Goal: Transaction & Acquisition: Book appointment/travel/reservation

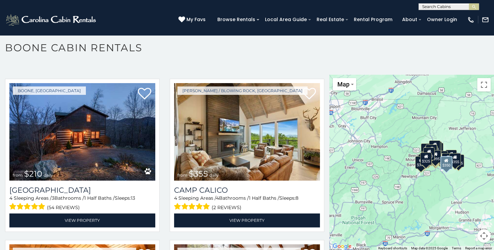
scroll to position [1957, 0]
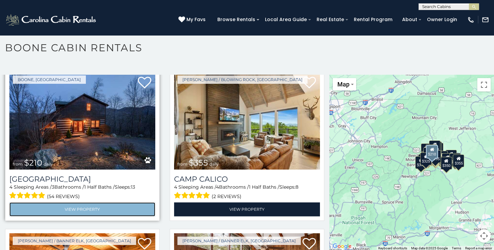
click at [61, 203] on link "View Property" at bounding box center [82, 210] width 146 height 14
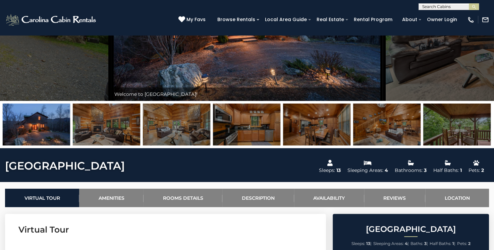
click at [88, 129] on img at bounding box center [106, 125] width 67 height 42
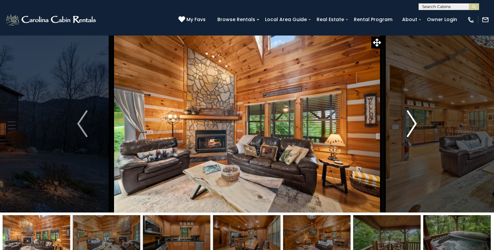
click at [412, 125] on img "Next" at bounding box center [412, 123] width 10 height 27
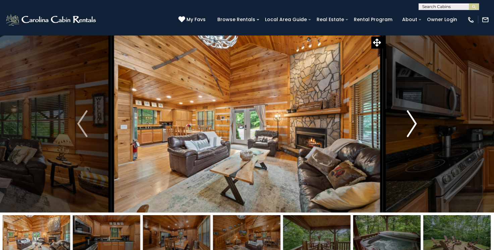
click at [412, 125] on img "Next" at bounding box center [412, 123] width 10 height 27
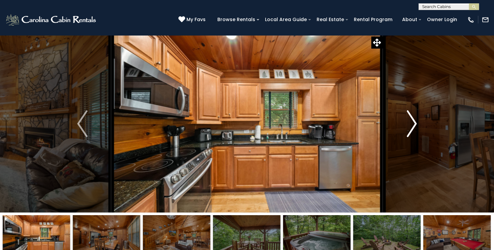
click at [412, 125] on img "Next" at bounding box center [412, 123] width 10 height 27
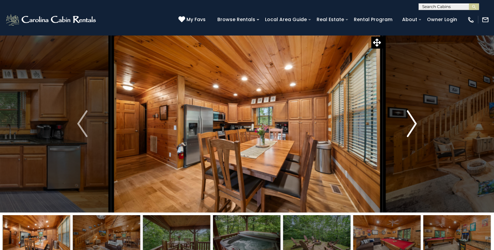
click at [412, 125] on img "Next" at bounding box center [412, 123] width 10 height 27
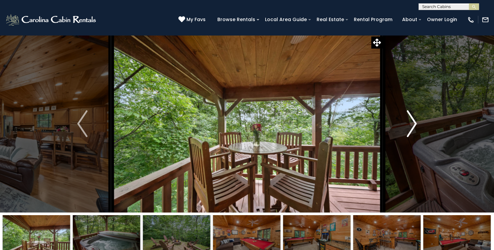
click at [412, 125] on img "Next" at bounding box center [412, 123] width 10 height 27
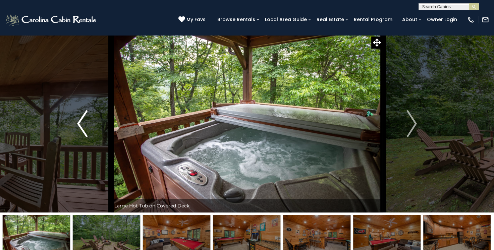
click at [79, 123] on img "Previous" at bounding box center [82, 123] width 10 height 27
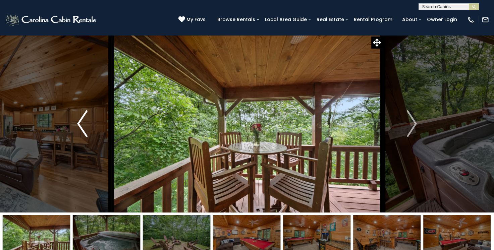
click at [79, 123] on img "Previous" at bounding box center [82, 123] width 10 height 27
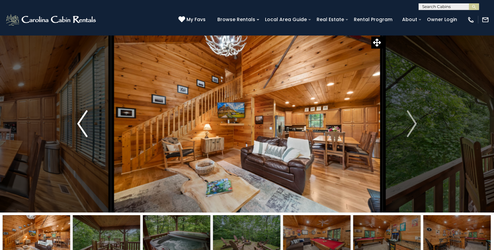
click at [79, 121] on img "Previous" at bounding box center [82, 123] width 10 height 27
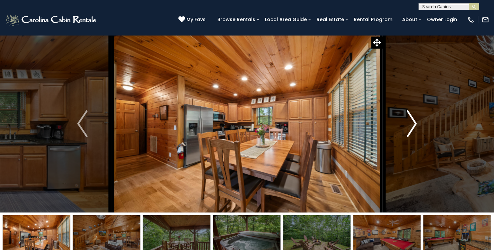
click at [413, 119] on img "Next" at bounding box center [412, 123] width 10 height 27
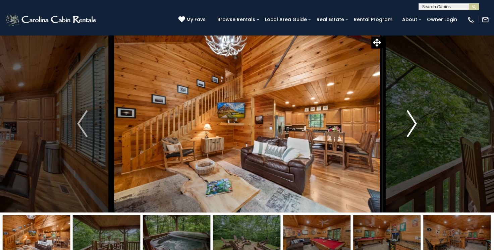
click at [413, 119] on img "Next" at bounding box center [412, 123] width 10 height 27
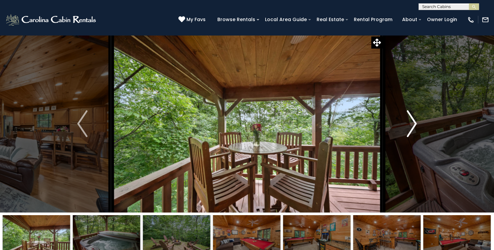
click at [413, 119] on img "Next" at bounding box center [412, 123] width 10 height 27
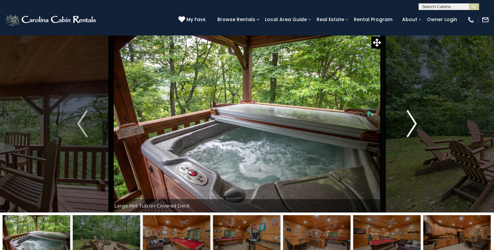
click at [413, 119] on img "Next" at bounding box center [412, 123] width 10 height 27
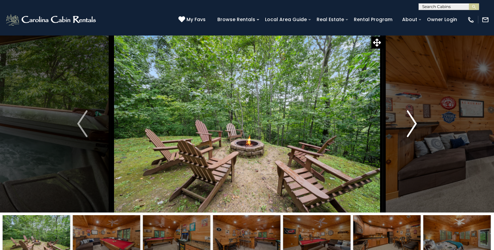
click at [413, 119] on img "Next" at bounding box center [412, 123] width 10 height 27
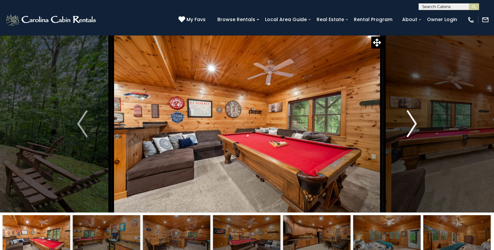
click at [413, 119] on img "Next" at bounding box center [412, 123] width 10 height 27
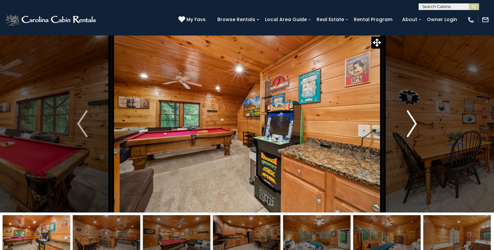
click at [413, 119] on img "Next" at bounding box center [412, 123] width 10 height 27
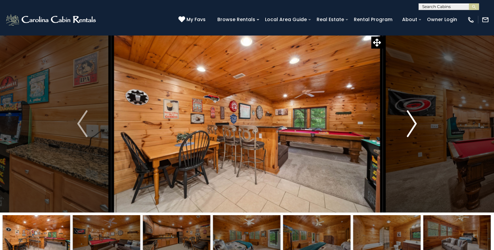
click at [413, 119] on img "Next" at bounding box center [412, 123] width 10 height 27
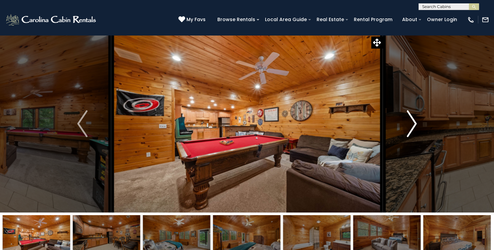
click at [413, 119] on img "Next" at bounding box center [412, 123] width 10 height 27
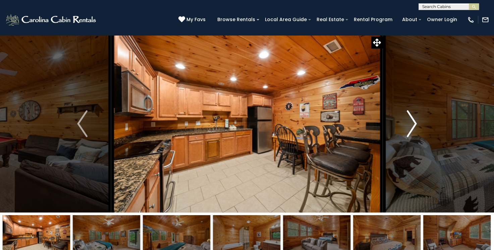
click at [413, 119] on img "Next" at bounding box center [412, 123] width 10 height 27
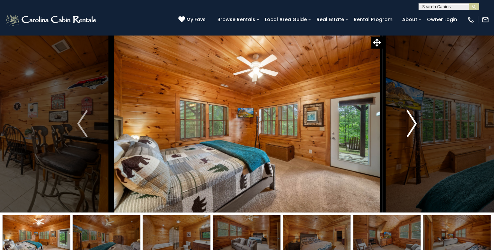
click at [413, 119] on img "Next" at bounding box center [412, 123] width 10 height 27
